Goal: Transaction & Acquisition: Purchase product/service

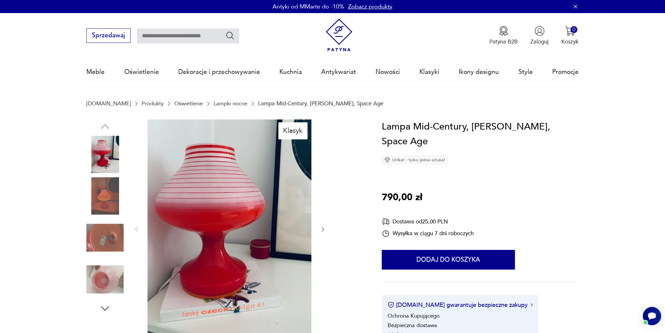
scroll to position [33, 0]
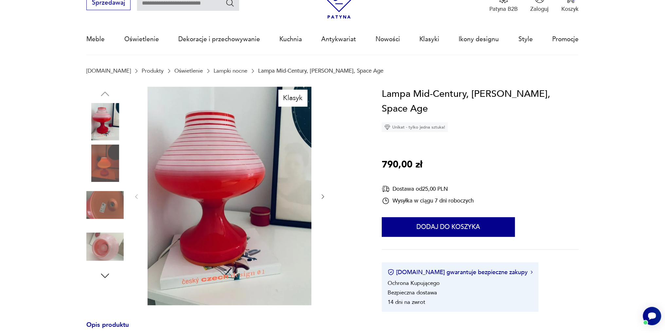
click at [107, 163] on img at bounding box center [104, 163] width 37 height 37
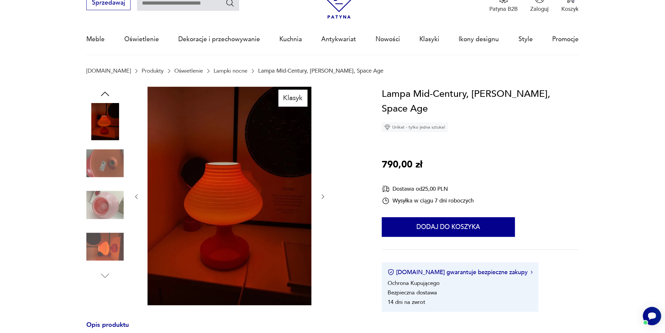
click at [103, 206] on img at bounding box center [104, 205] width 37 height 37
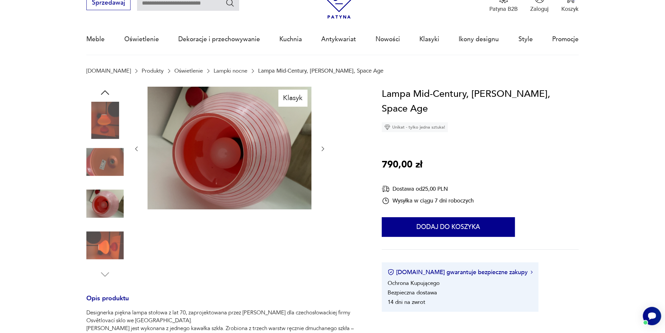
click at [104, 242] on img at bounding box center [104, 245] width 37 height 37
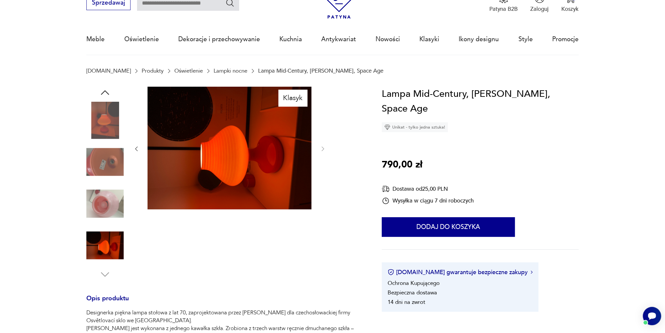
click at [109, 160] on img at bounding box center [104, 161] width 37 height 37
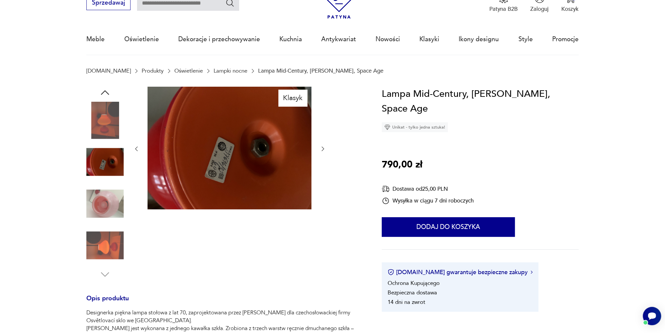
click at [109, 126] on img at bounding box center [104, 120] width 37 height 37
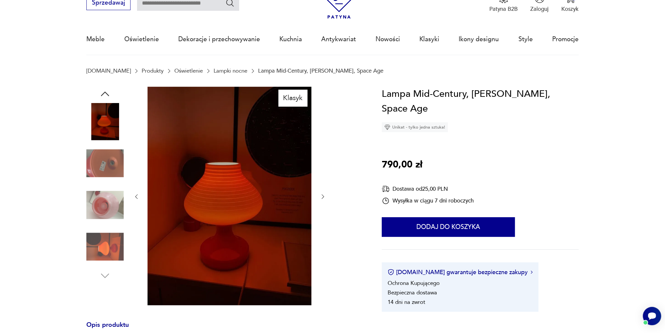
click at [111, 163] on img at bounding box center [104, 163] width 37 height 37
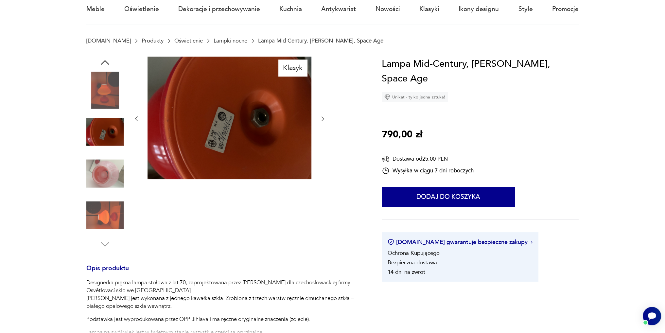
scroll to position [0, 0]
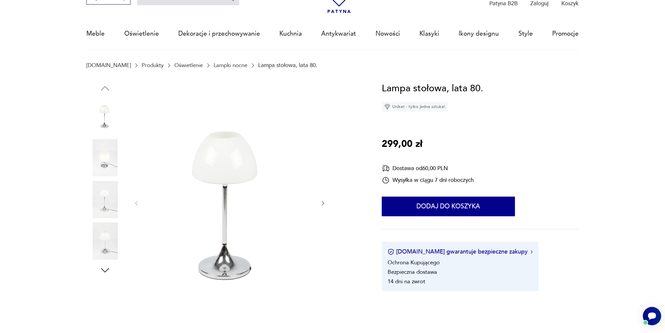
scroll to position [33, 0]
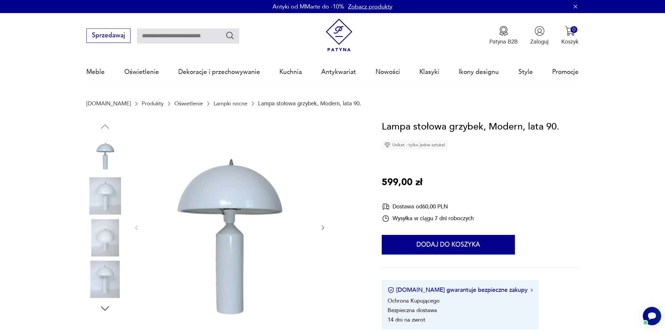
click at [114, 192] on img at bounding box center [104, 195] width 37 height 37
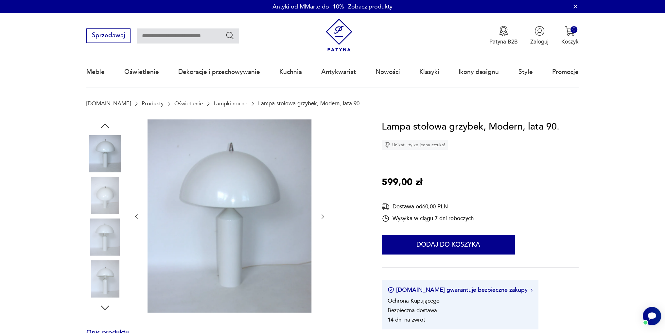
click at [105, 231] on img at bounding box center [104, 237] width 37 height 37
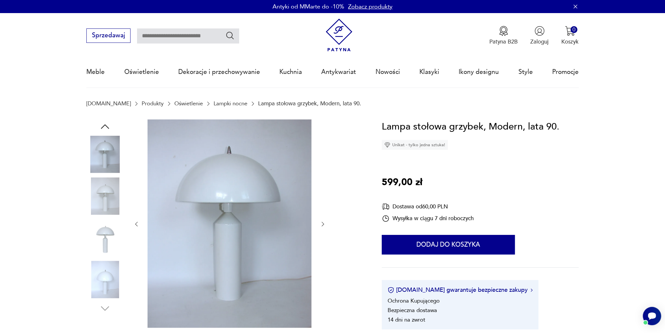
click at [113, 283] on img at bounding box center [104, 279] width 37 height 37
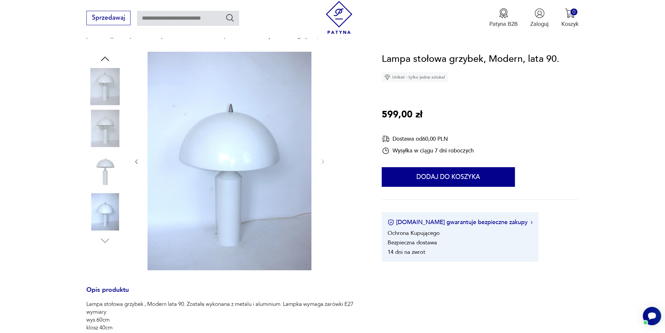
scroll to position [65, 0]
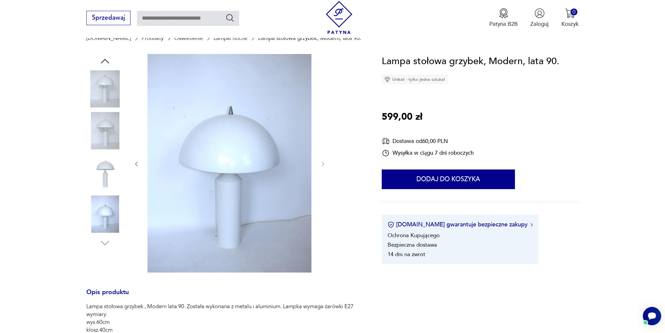
click at [133, 162] on icon "button" at bounding box center [136, 164] width 7 height 7
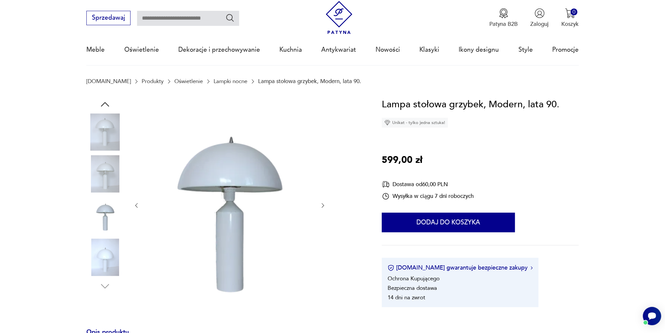
scroll to position [0, 0]
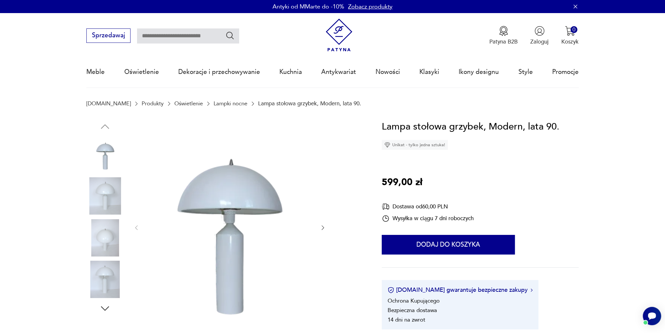
click at [323, 229] on icon "button" at bounding box center [323, 227] width 7 height 7
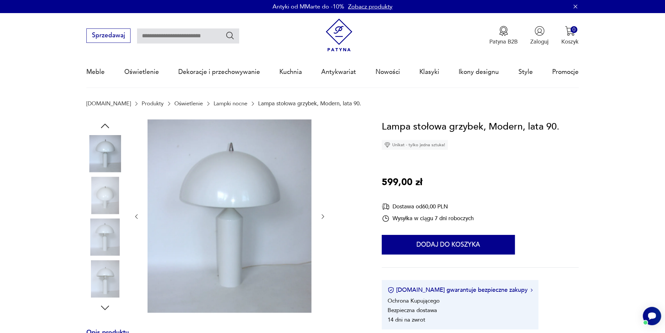
click at [323, 229] on div at bounding box center [229, 216] width 193 height 195
click at [325, 217] on icon "button" at bounding box center [323, 216] width 7 height 7
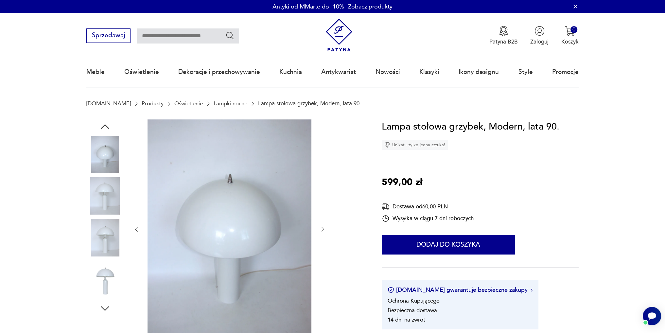
click at [325, 218] on div at bounding box center [229, 229] width 193 height 220
click at [323, 229] on icon "button" at bounding box center [323, 229] width 7 height 7
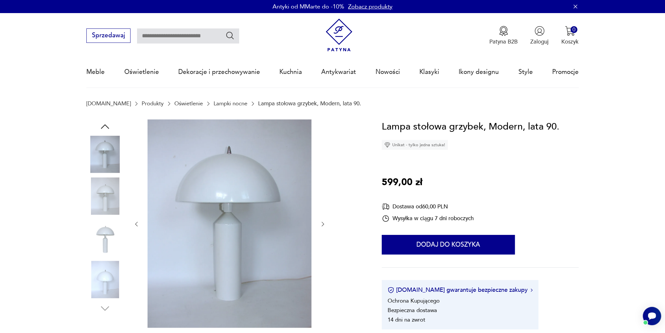
click at [323, 223] on icon "button" at bounding box center [323, 224] width 7 height 7
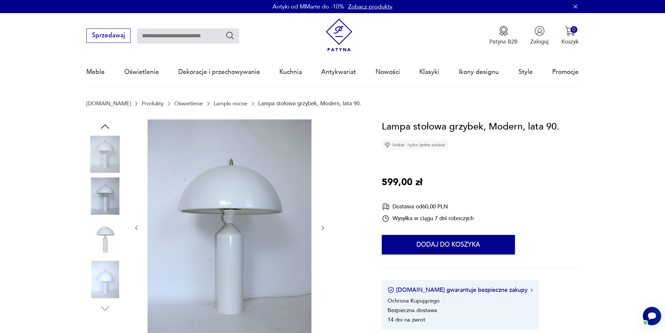
click at [323, 223] on div at bounding box center [229, 227] width 193 height 217
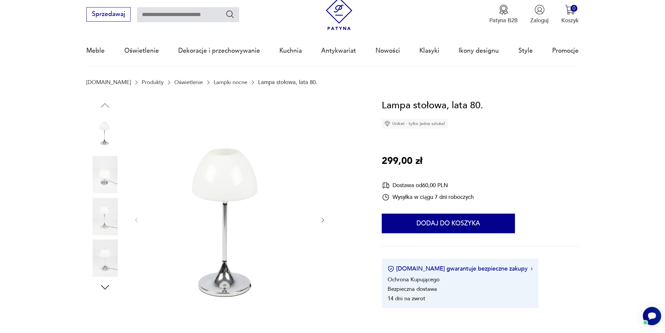
scroll to position [33, 0]
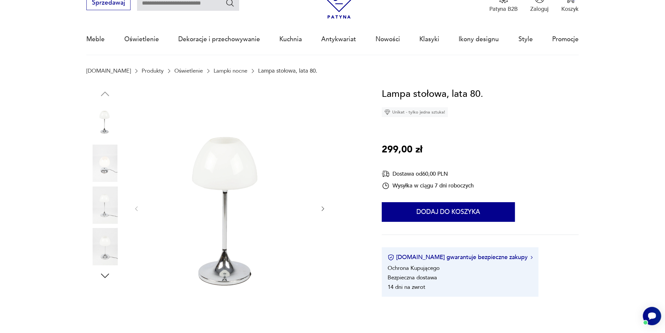
click at [112, 160] on img at bounding box center [104, 163] width 37 height 37
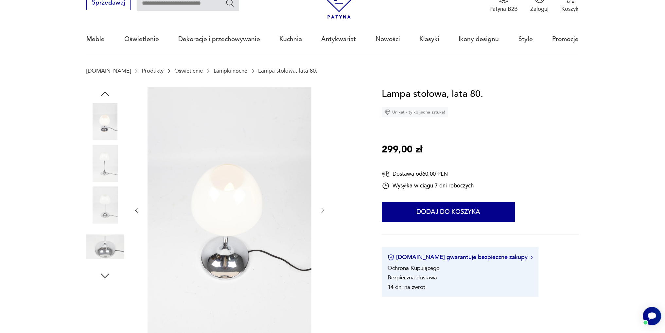
click at [107, 198] on img at bounding box center [104, 205] width 37 height 37
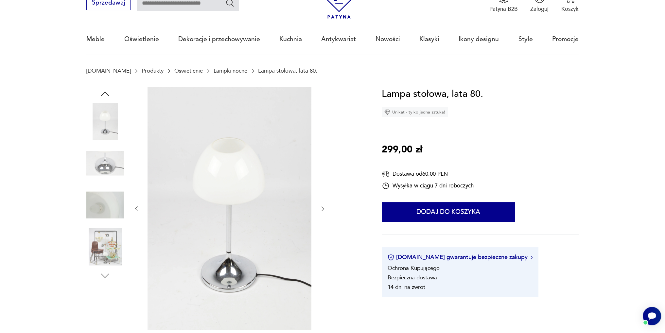
click at [108, 247] on img at bounding box center [104, 246] width 37 height 37
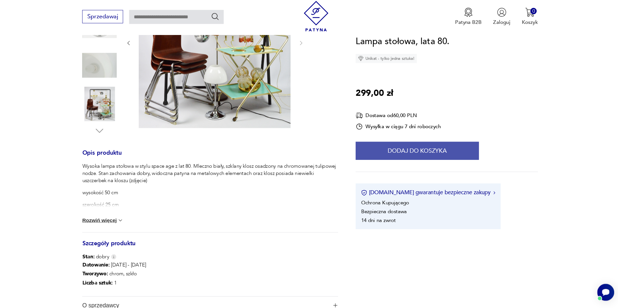
scroll to position [98, 0]
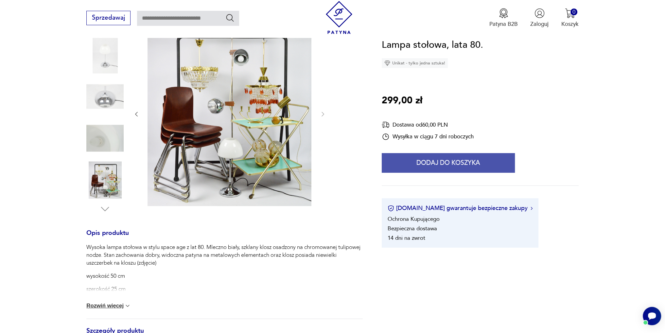
click at [427, 163] on button "Dodaj do koszyka" at bounding box center [448, 163] width 133 height 20
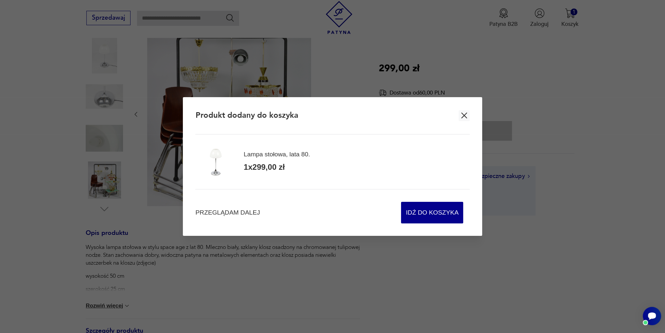
click at [465, 115] on icon "button" at bounding box center [464, 116] width 6 height 6
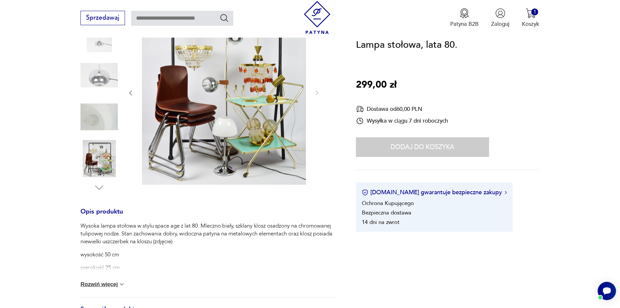
scroll to position [131, 0]
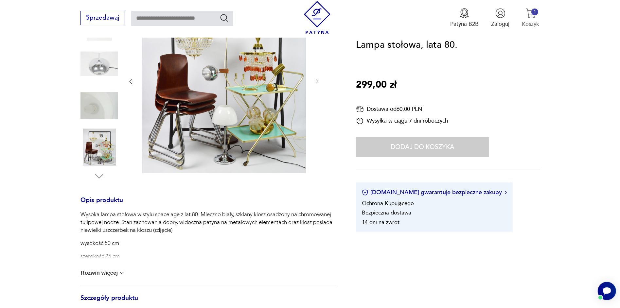
click at [531, 15] on img "button" at bounding box center [531, 13] width 10 height 10
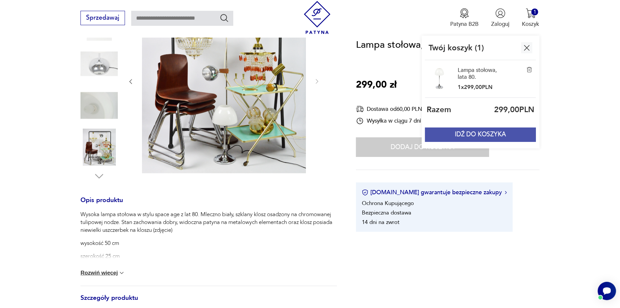
click at [493, 134] on button "IDŹ DO KOSZYKA" at bounding box center [480, 135] width 111 height 14
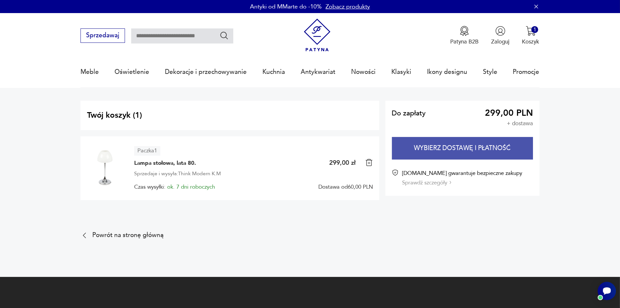
click at [470, 152] on button "Wybierz dostawę i płatność" at bounding box center [462, 148] width 141 height 23
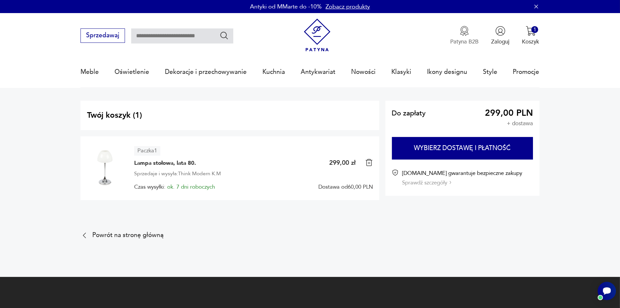
click at [465, 43] on p "Patyna B2B" at bounding box center [464, 42] width 28 height 8
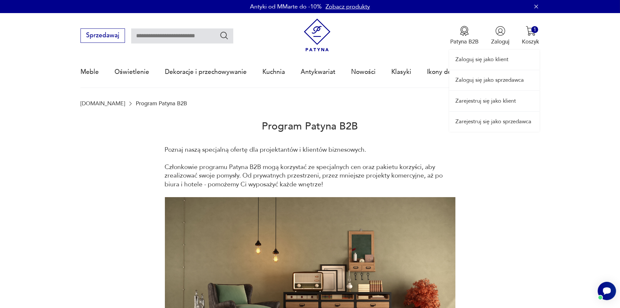
click at [493, 60] on link "Zaloguj się jako klient" at bounding box center [494, 60] width 90 height 20
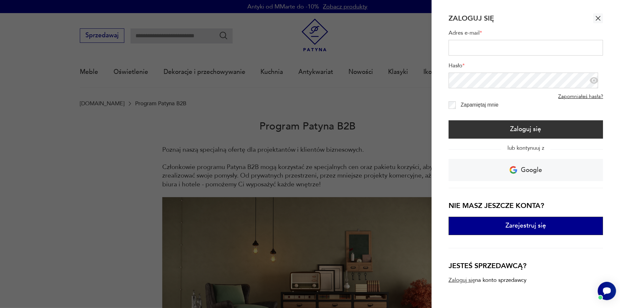
click at [513, 225] on button "Zarejestruj się" at bounding box center [526, 226] width 155 height 18
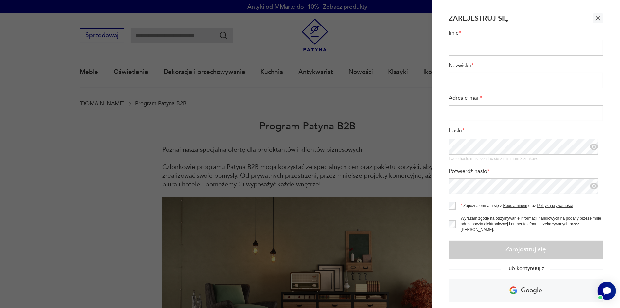
click at [476, 48] on input "Imię *" at bounding box center [526, 48] width 155 height 16
type input "*****"
click at [500, 112] on input "Adres e-mail *" at bounding box center [526, 113] width 155 height 16
click at [493, 113] on input "Adres e-mail *" at bounding box center [526, 113] width 155 height 16
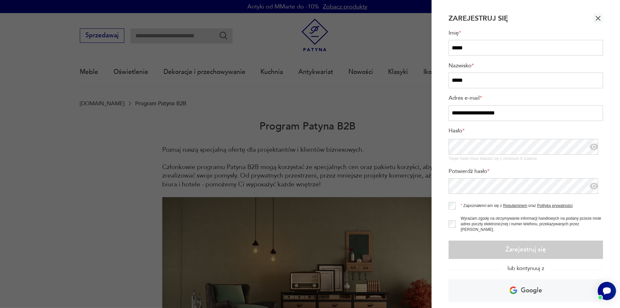
type input "**********"
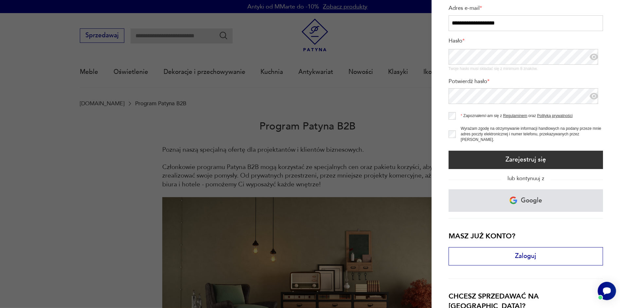
scroll to position [120, 0]
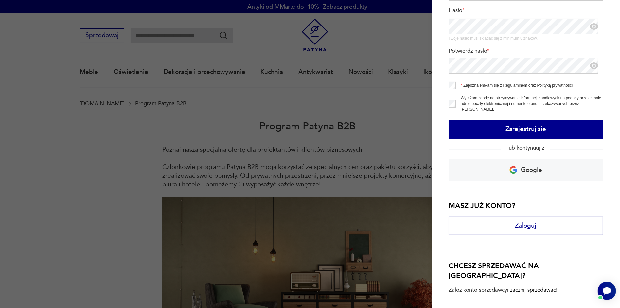
click at [524, 127] on button "Zarejestruj się" at bounding box center [526, 129] width 155 height 18
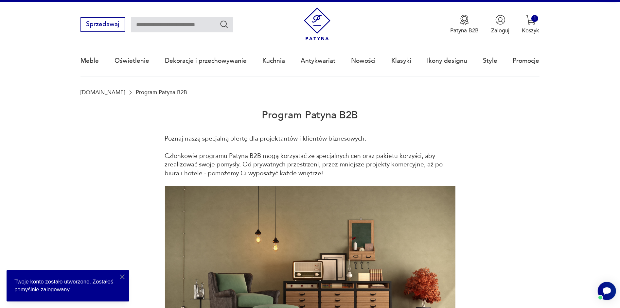
scroll to position [0, 0]
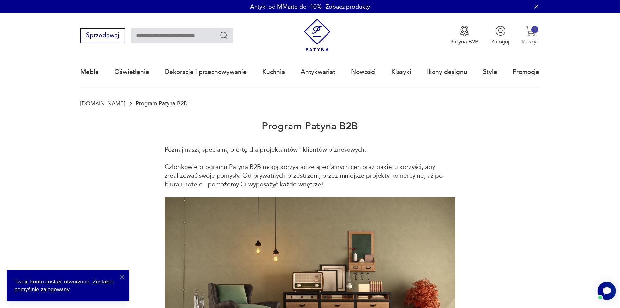
click at [529, 33] on img "button" at bounding box center [531, 31] width 10 height 10
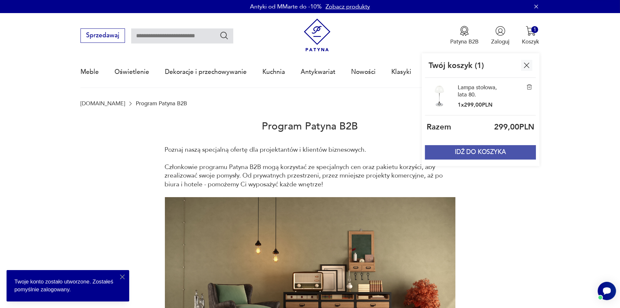
click at [463, 154] on button "IDŹ DO KOSZYKA" at bounding box center [480, 152] width 111 height 14
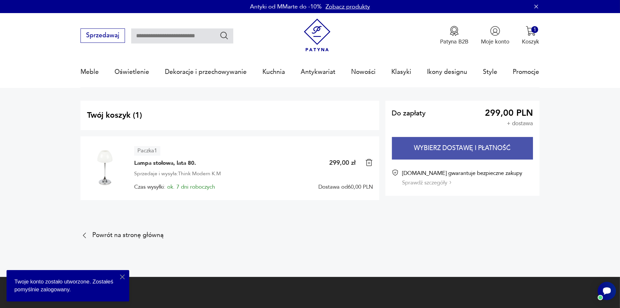
click at [436, 152] on button "Wybierz dostawę i płatność" at bounding box center [462, 148] width 141 height 23
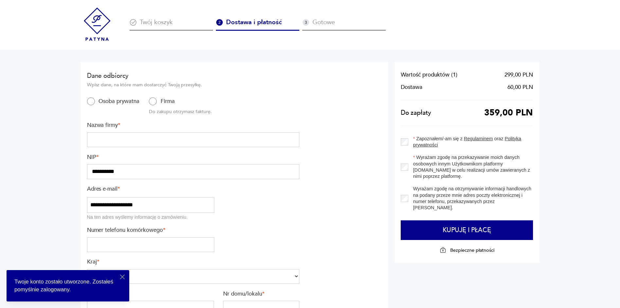
click at [133, 138] on input "text" at bounding box center [193, 140] width 213 height 15
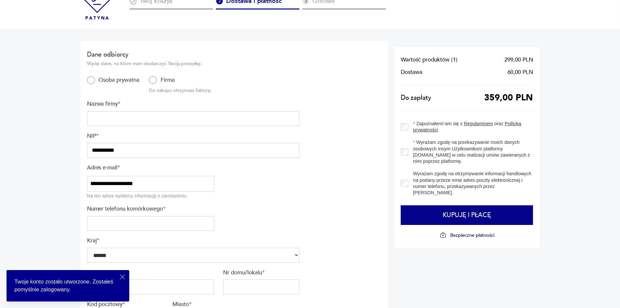
scroll to position [33, 0]
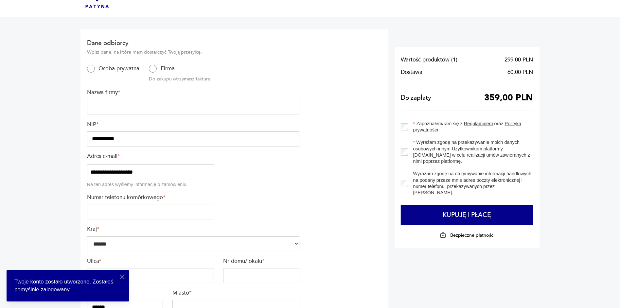
click at [154, 109] on input "text" at bounding box center [193, 107] width 213 height 15
type input "**********"
type input "*********"
type input "******"
click at [151, 141] on input "**********" at bounding box center [193, 139] width 213 height 15
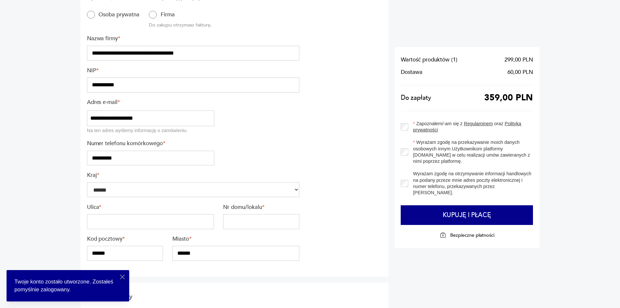
scroll to position [98, 0]
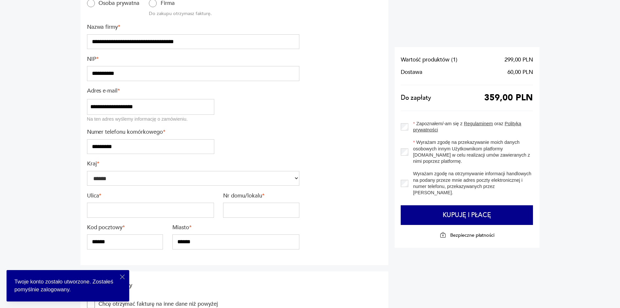
type input "**********"
click at [140, 210] on input "text" at bounding box center [150, 210] width 127 height 15
type input "*"
drag, startPoint x: 149, startPoint y: 209, endPoint x: 132, endPoint y: 210, distance: 16.4
click at [132, 210] on input "**********" at bounding box center [150, 210] width 127 height 15
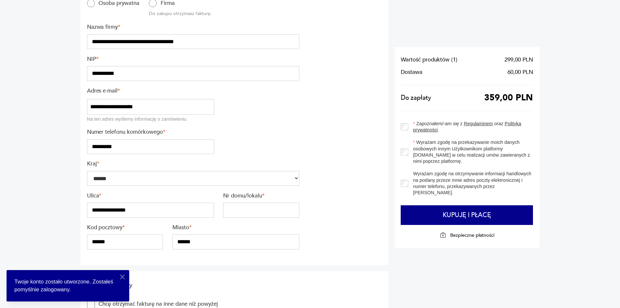
type input "**********"
click at [242, 210] on input "text" at bounding box center [261, 210] width 76 height 15
paste input "******"
type input "******"
click at [101, 242] on input "******" at bounding box center [125, 242] width 76 height 15
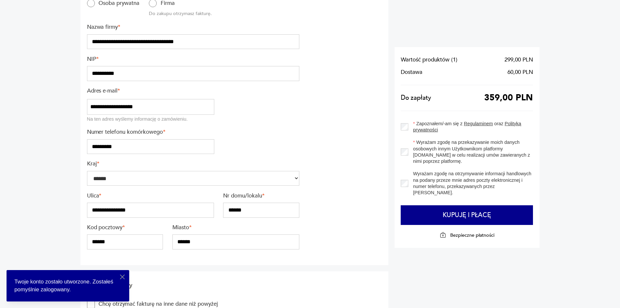
type input "******"
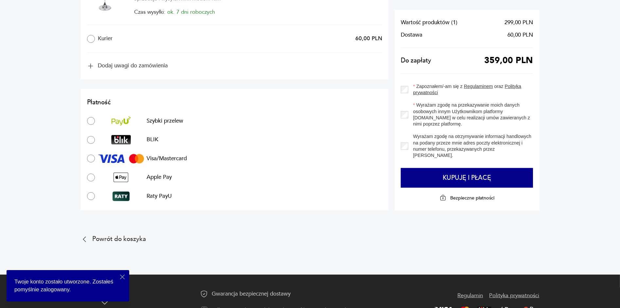
scroll to position [450, 0]
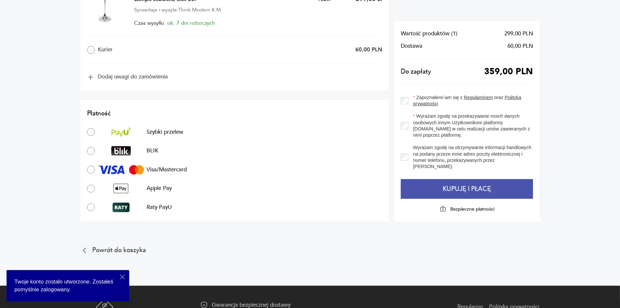
drag, startPoint x: 447, startPoint y: 186, endPoint x: 439, endPoint y: 194, distance: 12.0
click at [446, 185] on button "Kupuję i płacę" at bounding box center [467, 189] width 132 height 20
